Goal: Task Accomplishment & Management: Complete application form

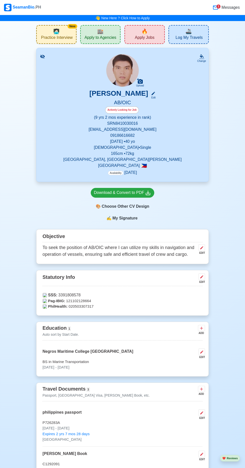
click at [147, 36] on span "Apply Jobs" at bounding box center [145, 38] width 20 height 6
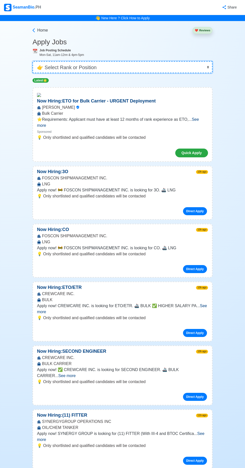
click at [129, 65] on select "👉 Select Rank or Position Master Chief Officer 2nd Officer 3rd Officer Junior O…" at bounding box center [123, 67] width 180 height 12
select select "[PERSON_NAME]"
click at [33, 61] on select "👉 Select Rank or Position Master Chief Officer 2nd Officer 3rd Officer Junior O…" at bounding box center [123, 67] width 180 height 12
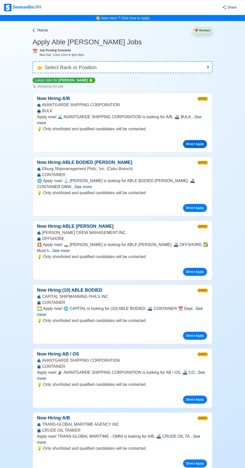
click at [196, 140] on link "Direct Apply" at bounding box center [195, 144] width 24 height 8
click at [197, 117] on span "See more" at bounding box center [119, 120] width 165 height 10
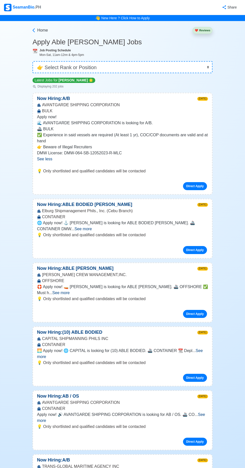
click at [198, 117] on p "Apply now!" at bounding box center [122, 117] width 171 height 6
click at [205, 117] on p "Apply now!" at bounding box center [122, 117] width 171 height 6
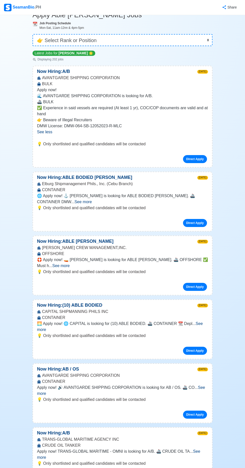
scroll to position [29, 0]
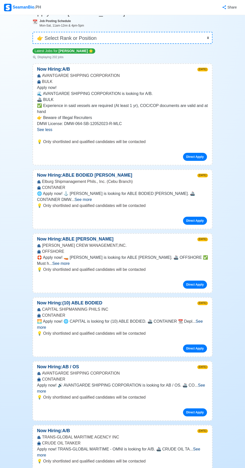
click at [92, 197] on span "See more" at bounding box center [83, 199] width 17 height 4
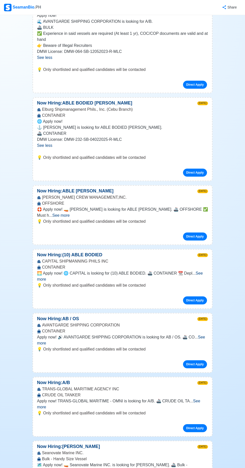
scroll to position [104, 0]
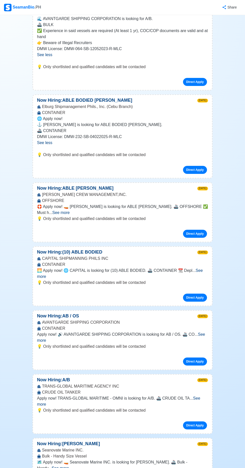
click at [202, 268] on span "See more" at bounding box center [120, 273] width 166 height 10
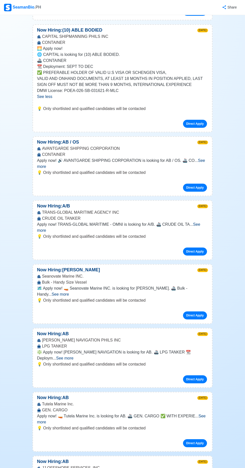
scroll to position [328, 0]
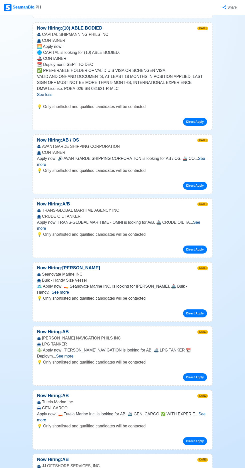
click at [69, 290] on span "See more" at bounding box center [60, 292] width 17 height 4
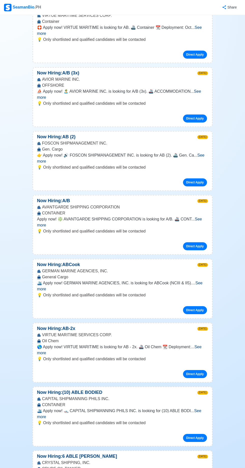
scroll to position [1012, 0]
click at [196, 280] on span "See more" at bounding box center [120, 285] width 166 height 10
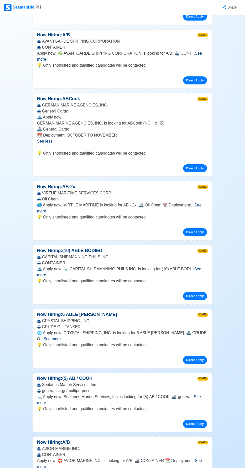
scroll to position [1178, 0]
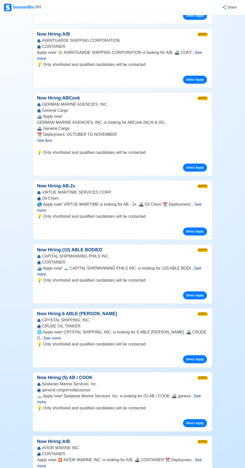
click at [202, 266] on span "See more" at bounding box center [119, 271] width 165 height 10
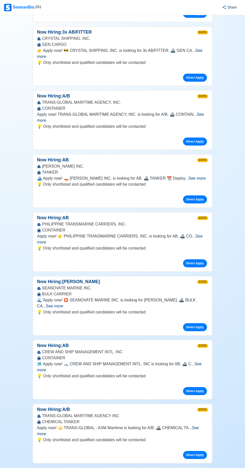
scroll to position [1891, 0]
click at [200, 361] on span "See more" at bounding box center [119, 366] width 165 height 10
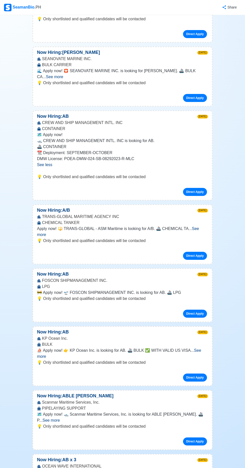
scroll to position [2121, 0]
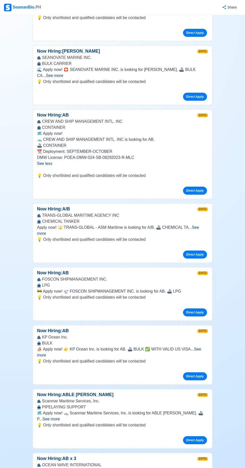
click at [202, 347] on span "See more" at bounding box center [119, 352] width 165 height 10
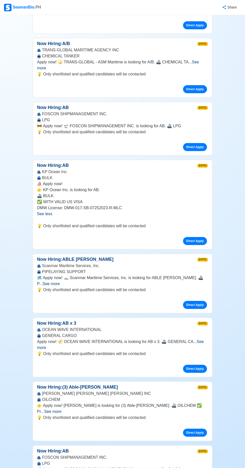
scroll to position [2287, 0]
click at [203, 339] on span "See more" at bounding box center [120, 344] width 167 height 10
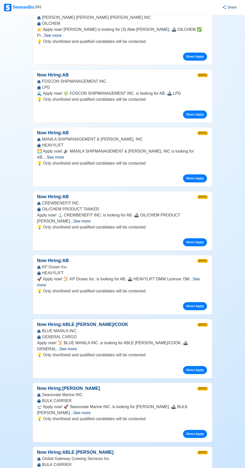
scroll to position [2695, 0]
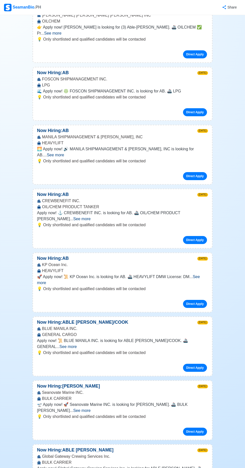
click at [91, 408] on span "See more" at bounding box center [81, 410] width 17 height 4
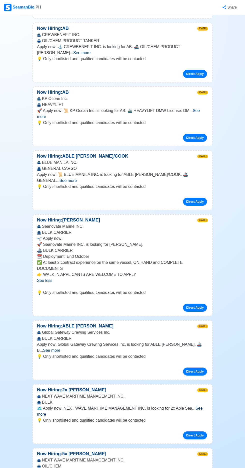
scroll to position [2857, 0]
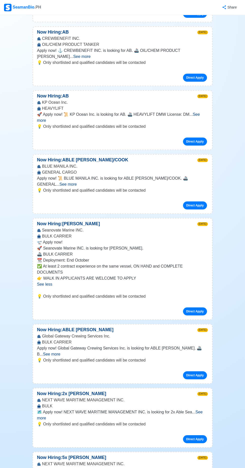
click at [197, 410] on span "See more" at bounding box center [120, 415] width 166 height 10
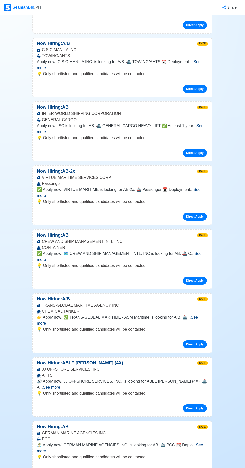
scroll to position [3633, 0]
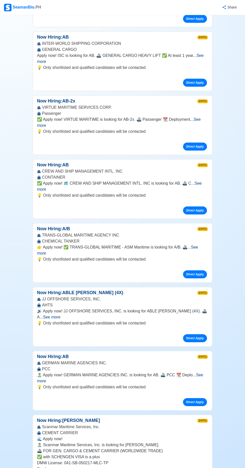
scroll to position [3705, 0]
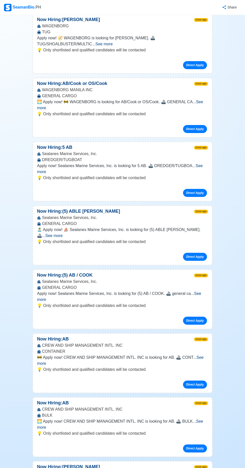
scroll to position [4414, 0]
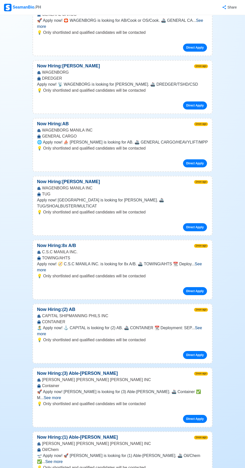
scroll to position [5239, 0]
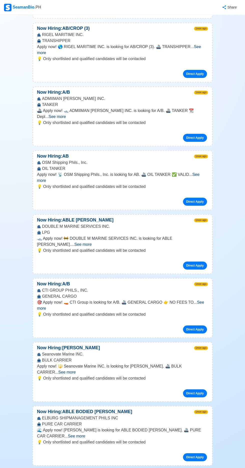
scroll to position [6364, 0]
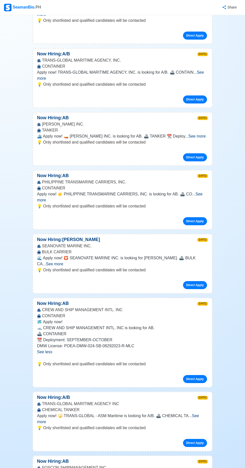
scroll to position [0, 0]
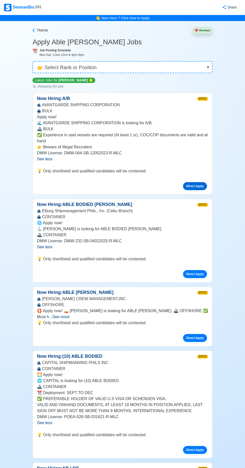
click at [198, 187] on link "Direct Apply" at bounding box center [195, 186] width 24 height 8
